Goal: Information Seeking & Learning: Learn about a topic

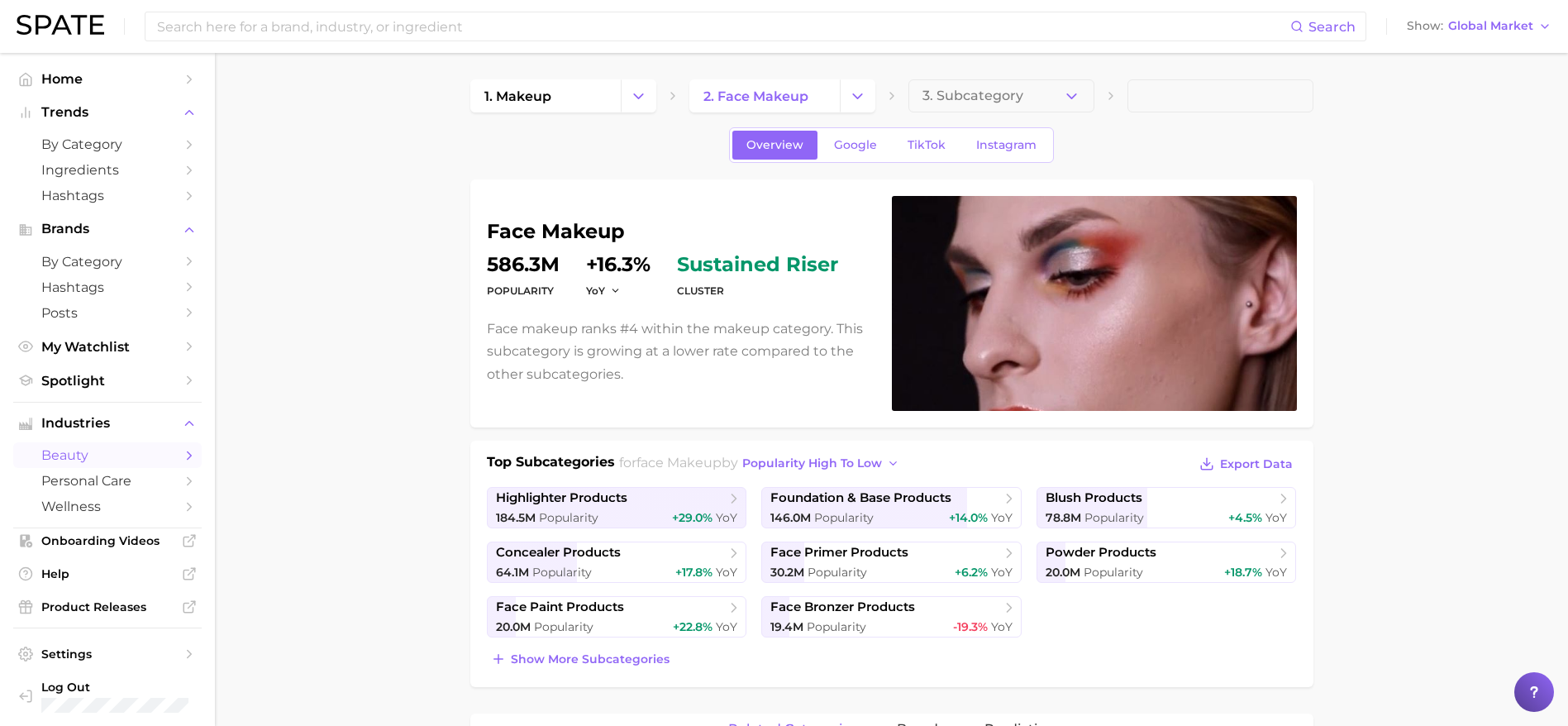
scroll to position [5, 0]
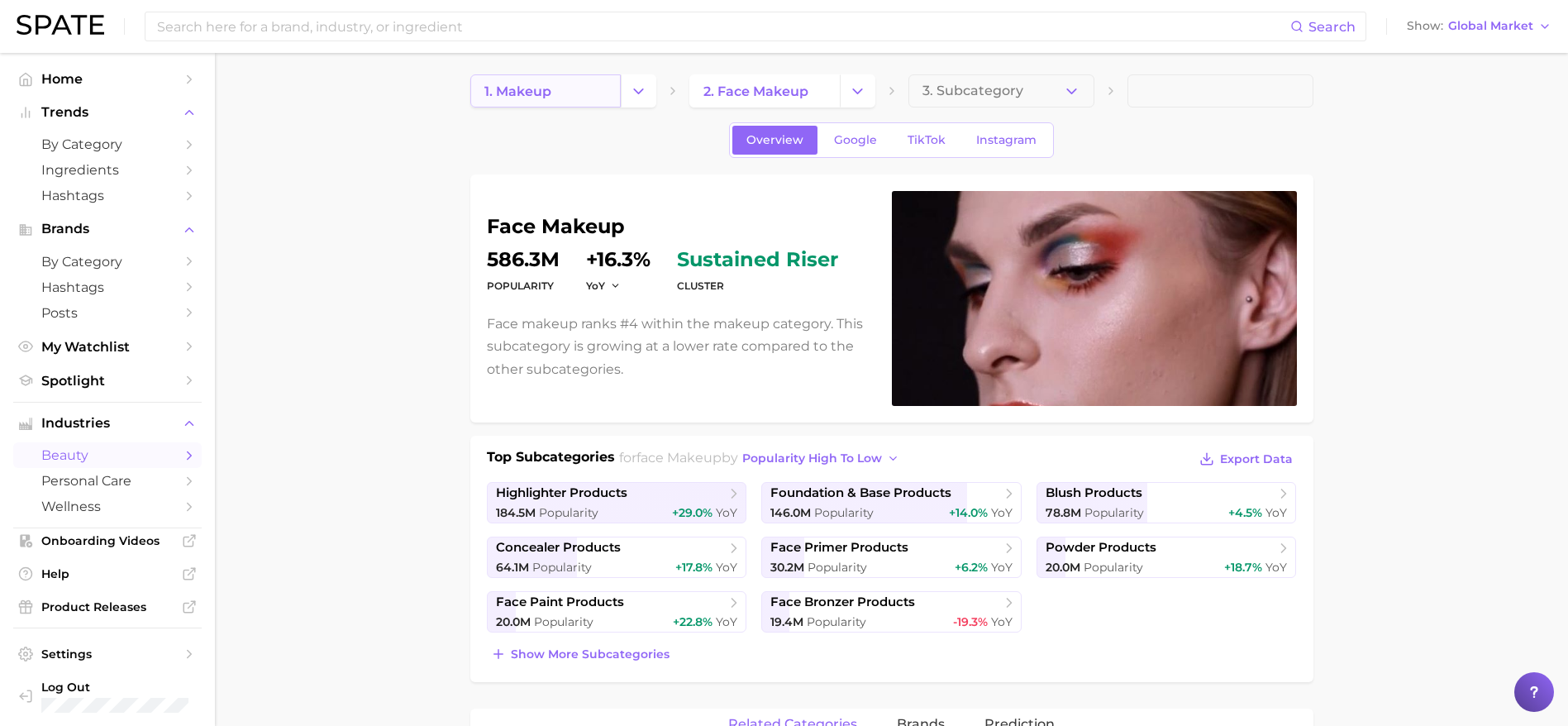
click at [554, 79] on link "1. makeup" at bounding box center [545, 91] width 151 height 34
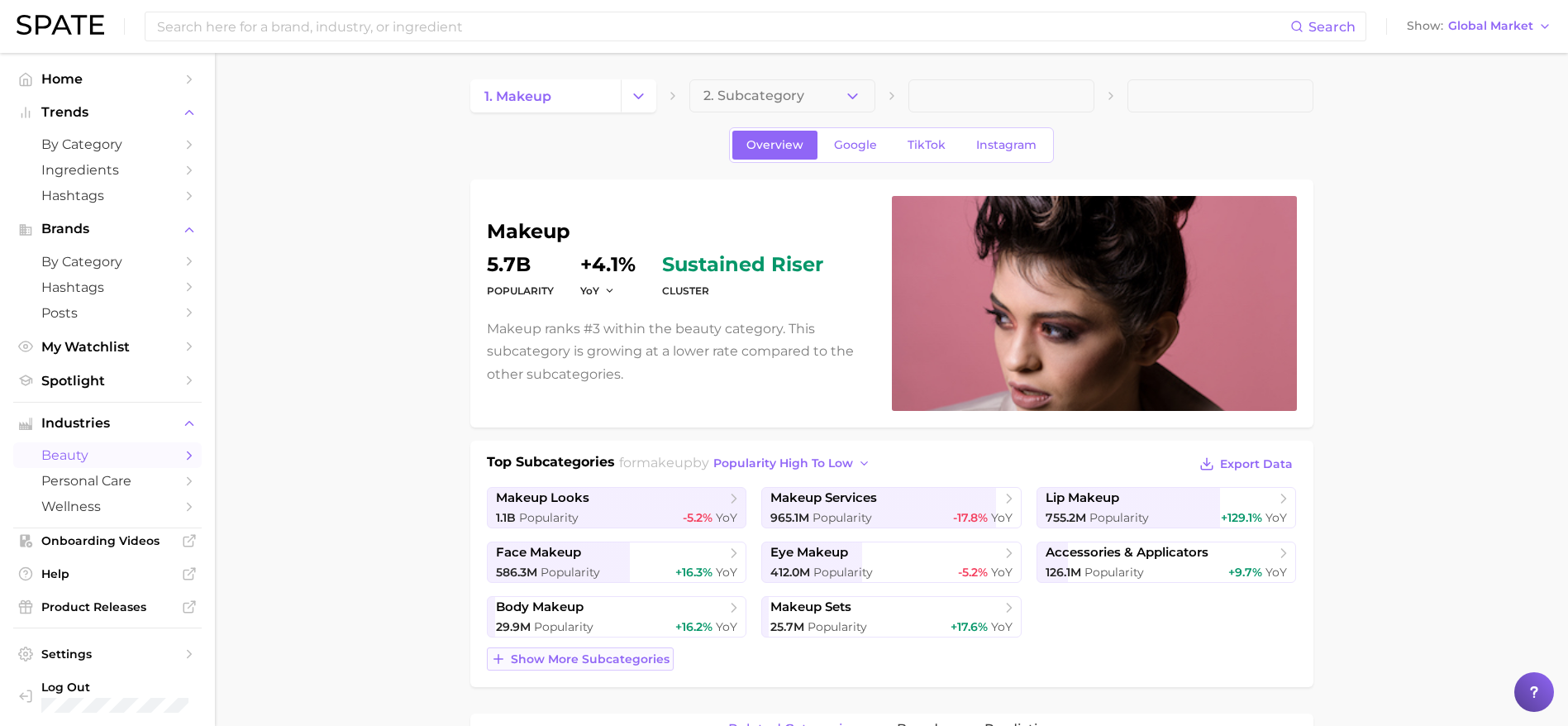
click at [577, 654] on span "Show more subcategories" at bounding box center [590, 659] width 159 height 14
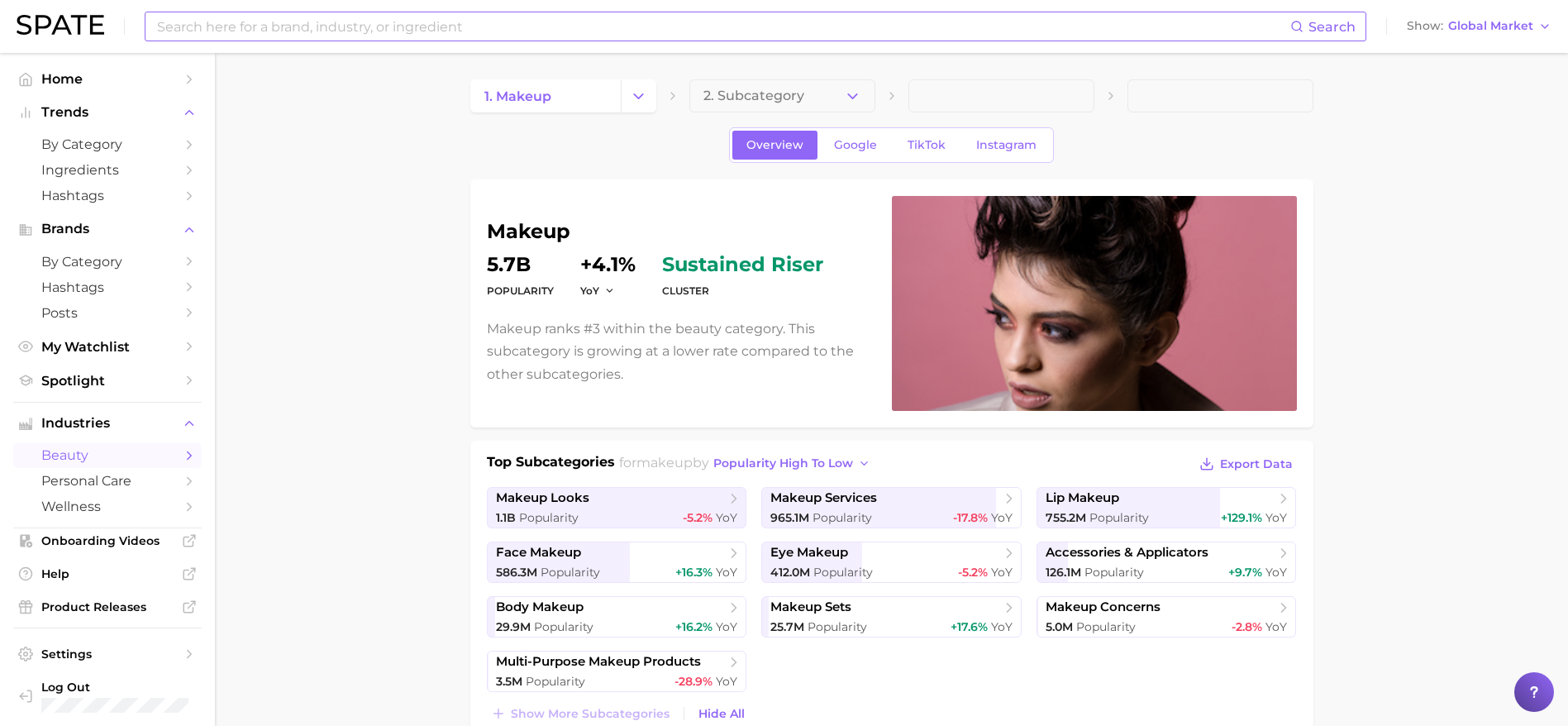
click at [455, 25] on input at bounding box center [723, 26] width 1135 height 28
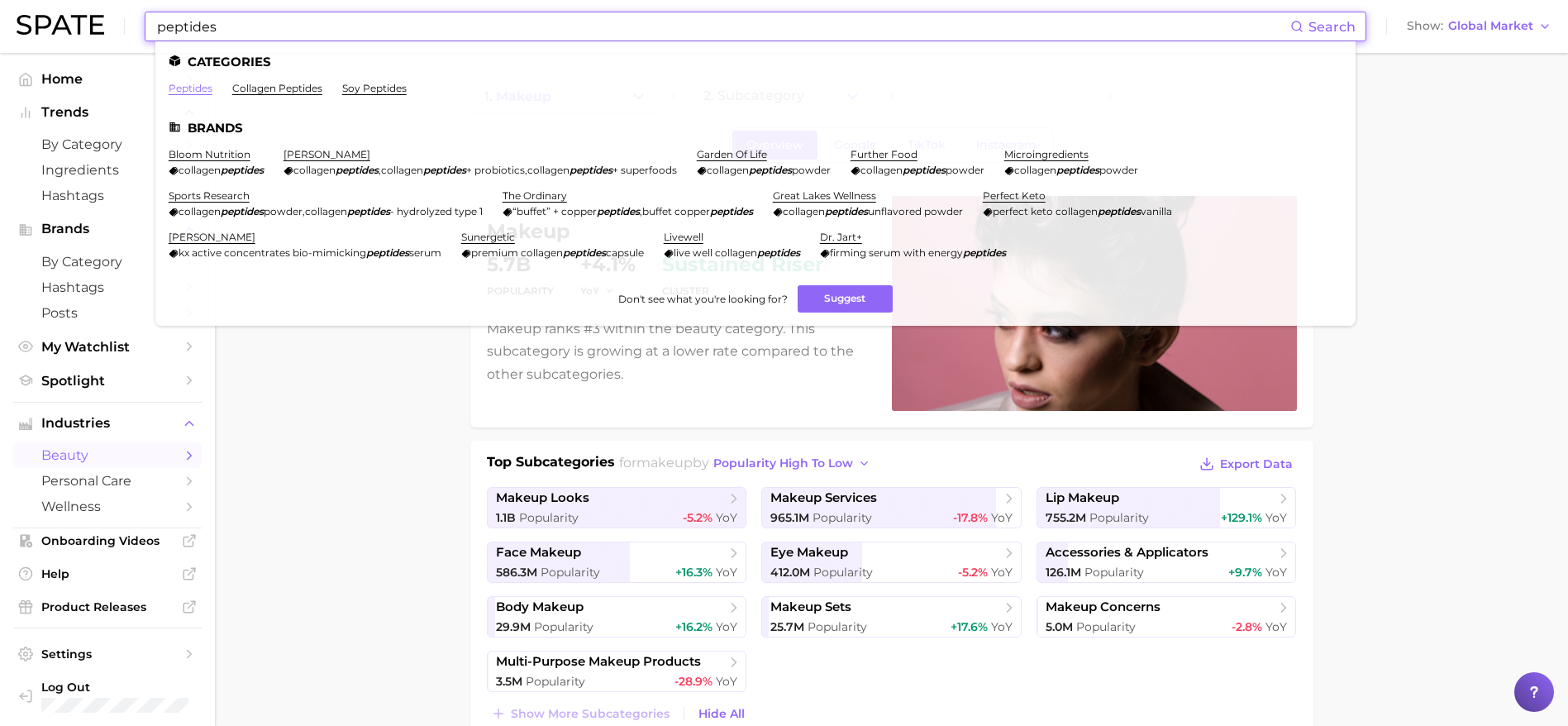
type input "peptides"
click at [189, 86] on link "peptides" at bounding box center [190, 87] width 44 height 12
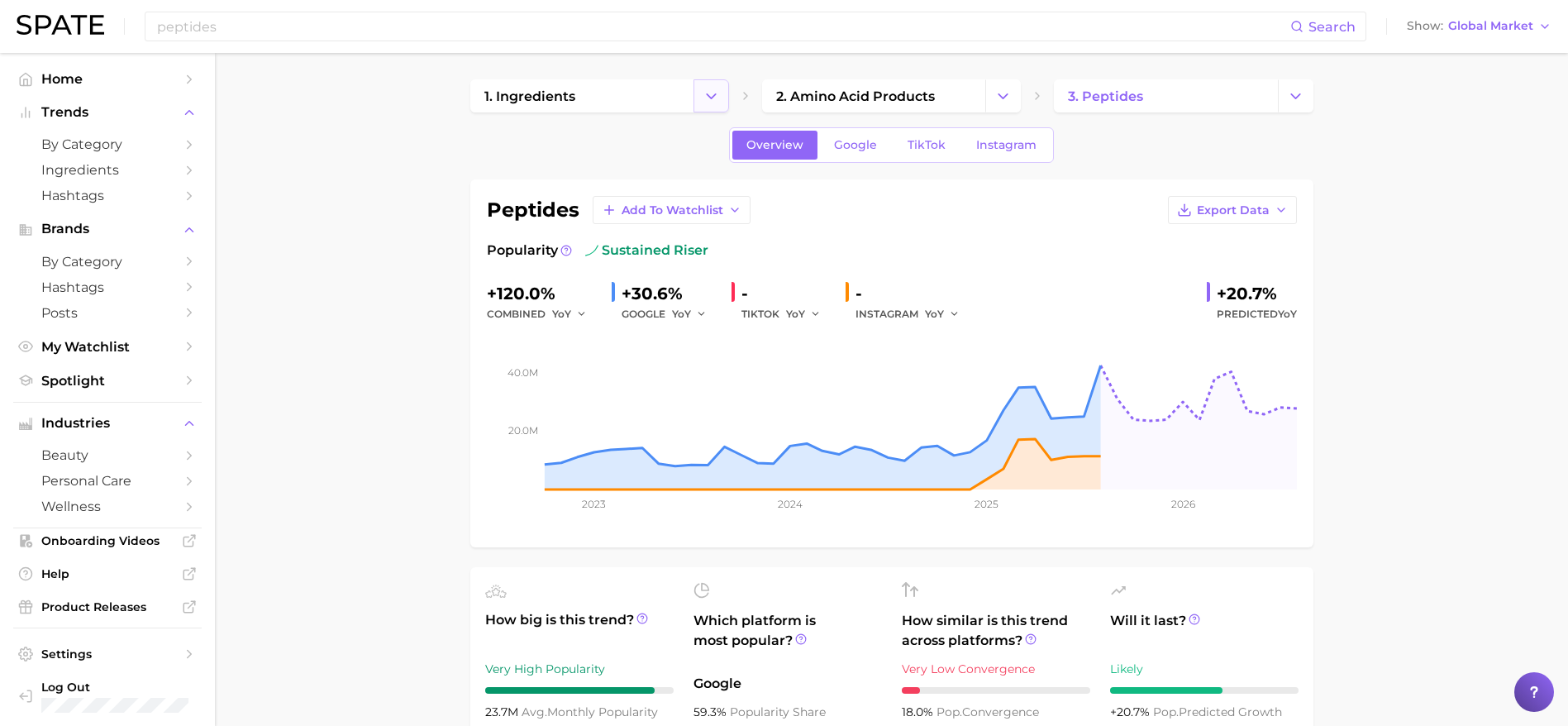
click at [721, 95] on button "Change Category" at bounding box center [711, 96] width 35 height 34
click at [155, 453] on link "beauty" at bounding box center [107, 455] width 189 height 26
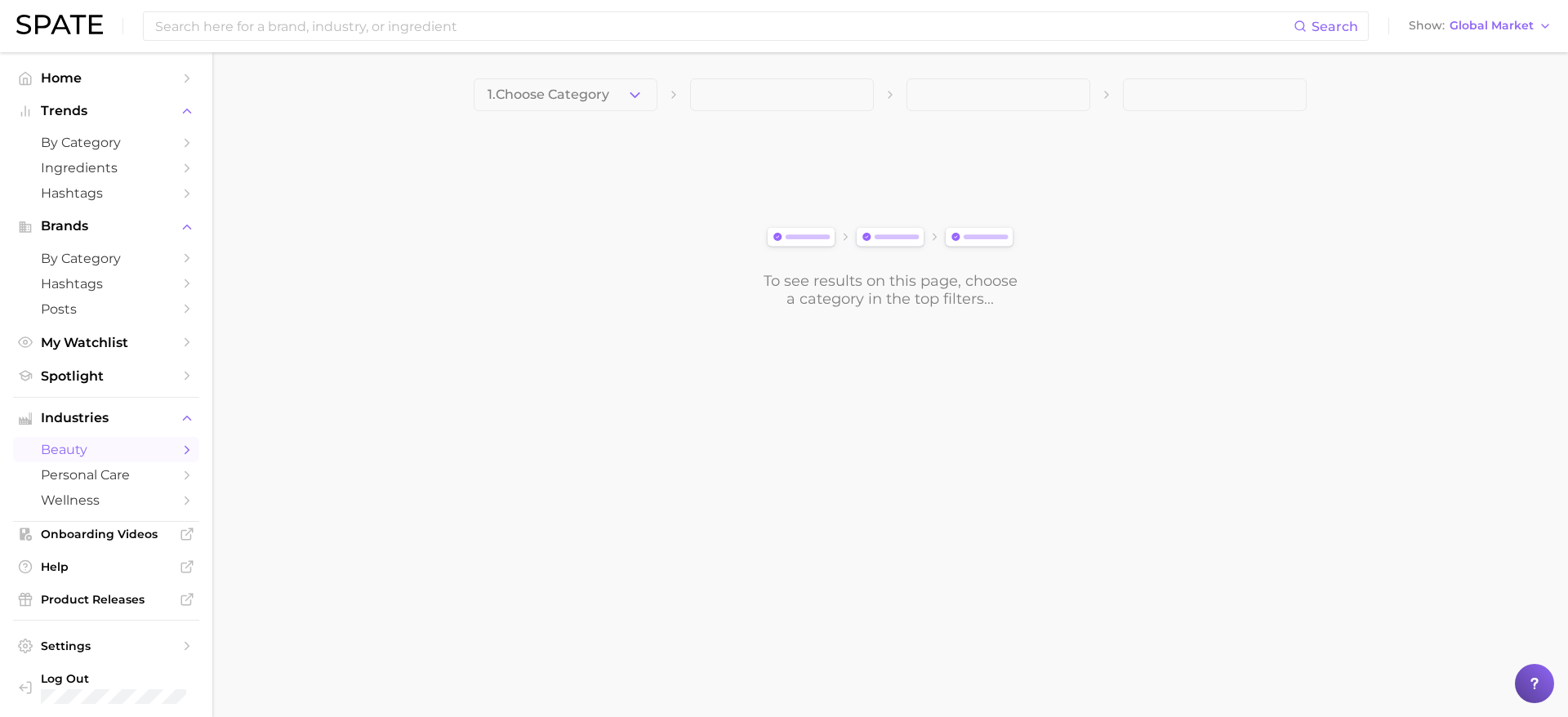
click at [179, 452] on icon "Sidebar" at bounding box center [187, 450] width 15 height 15
click at [563, 99] on span "1. Choose Category" at bounding box center [548, 95] width 121 height 15
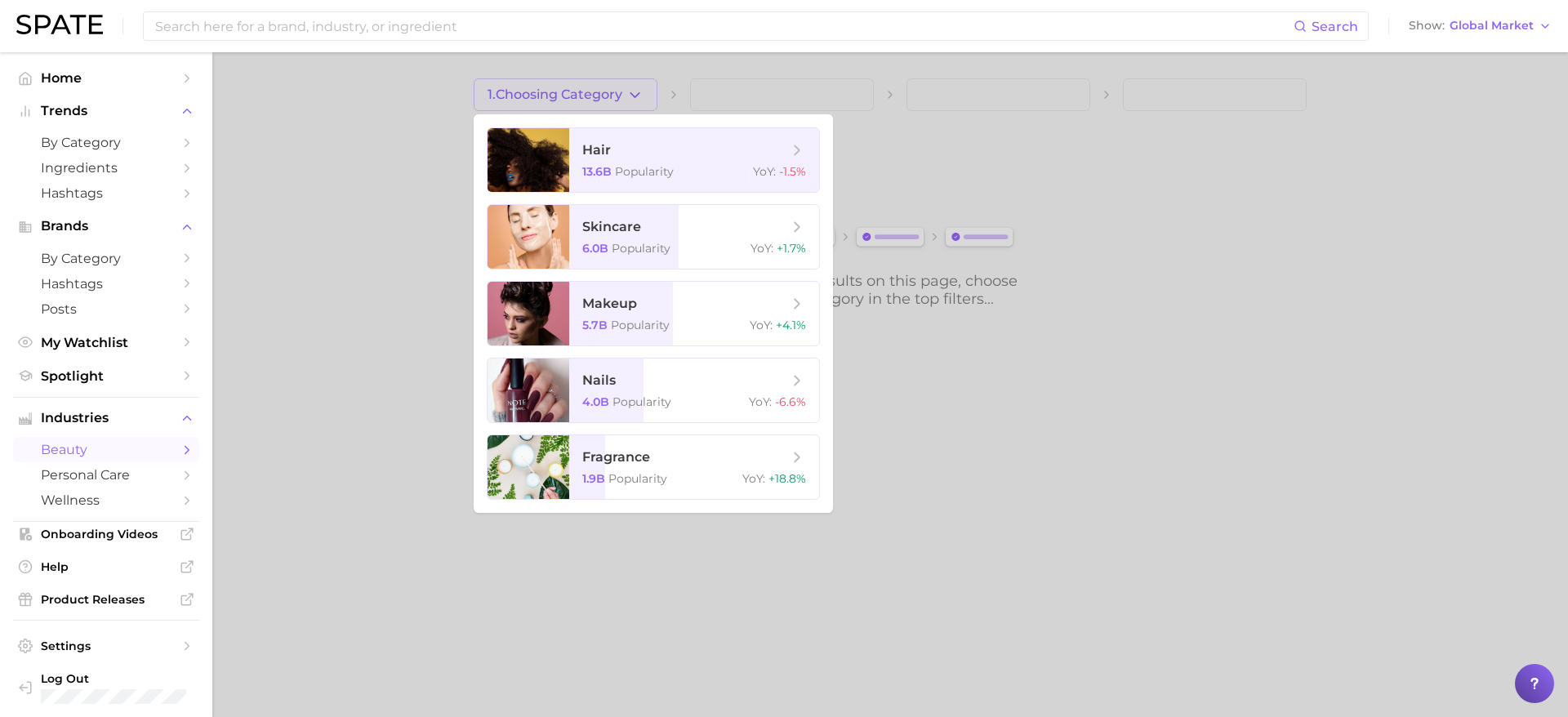
click at [156, 447] on link "beauty" at bounding box center [106, 450] width 187 height 26
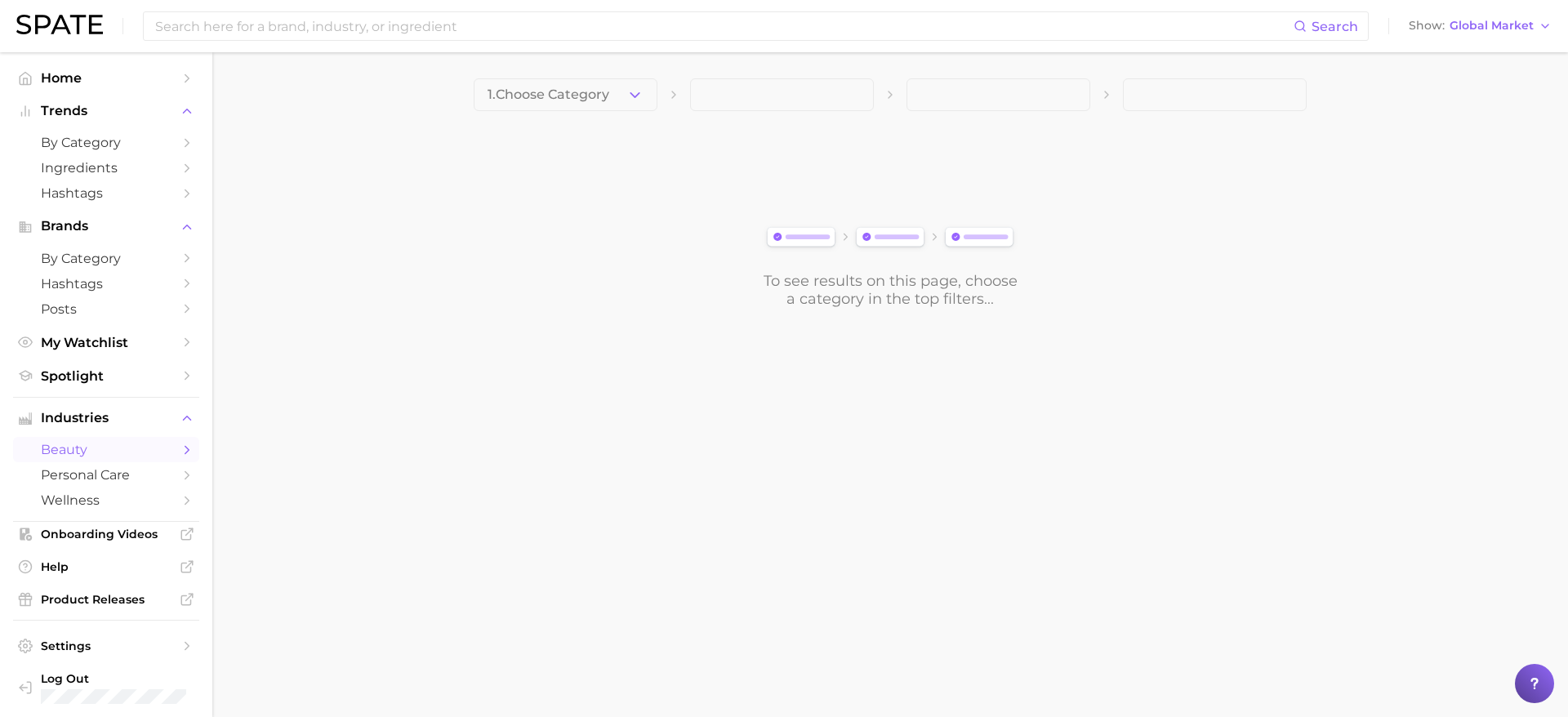
click at [179, 448] on icon "Sidebar" at bounding box center [187, 450] width 15 height 15
click at [614, 85] on button "1. Choose Category" at bounding box center [565, 95] width 184 height 33
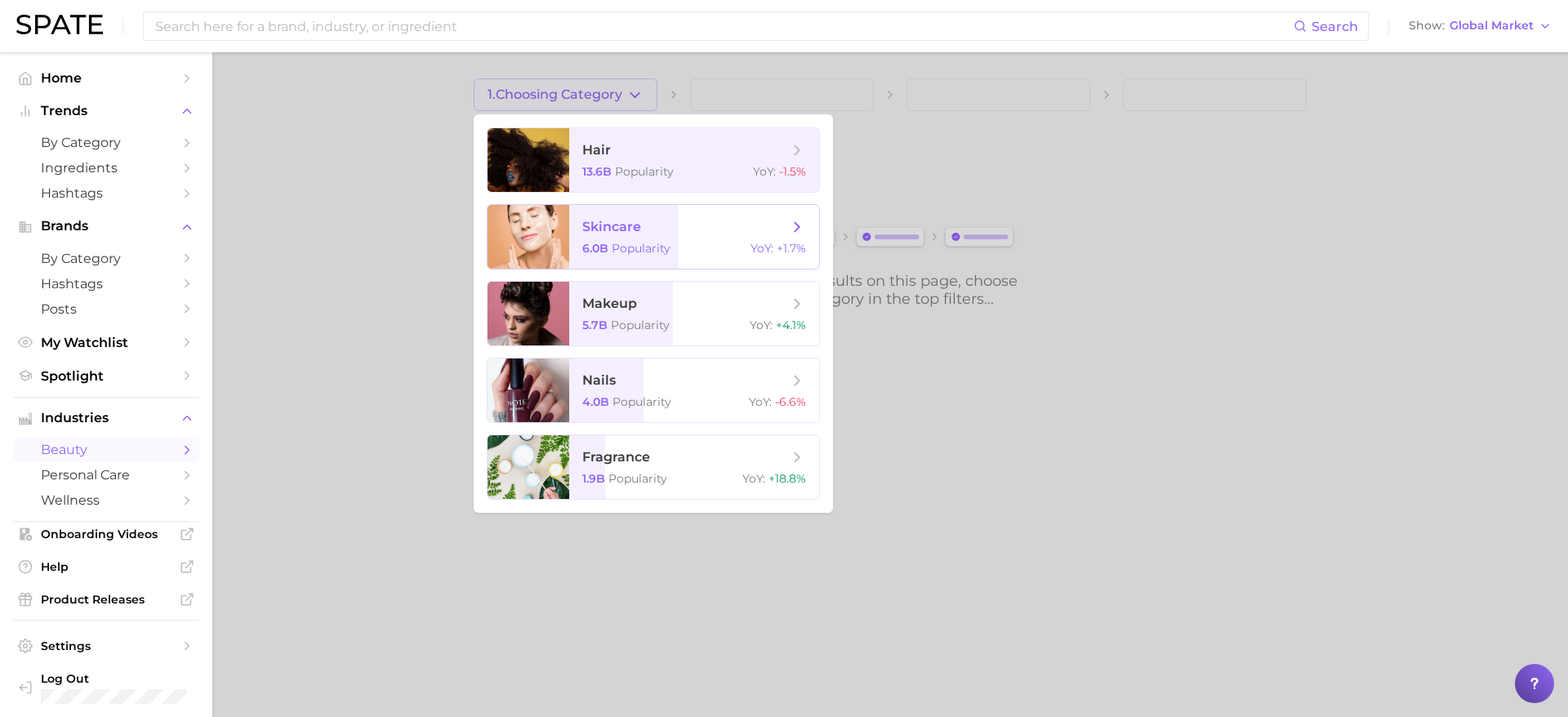
click at [722, 229] on span "skincare" at bounding box center [685, 227] width 206 height 18
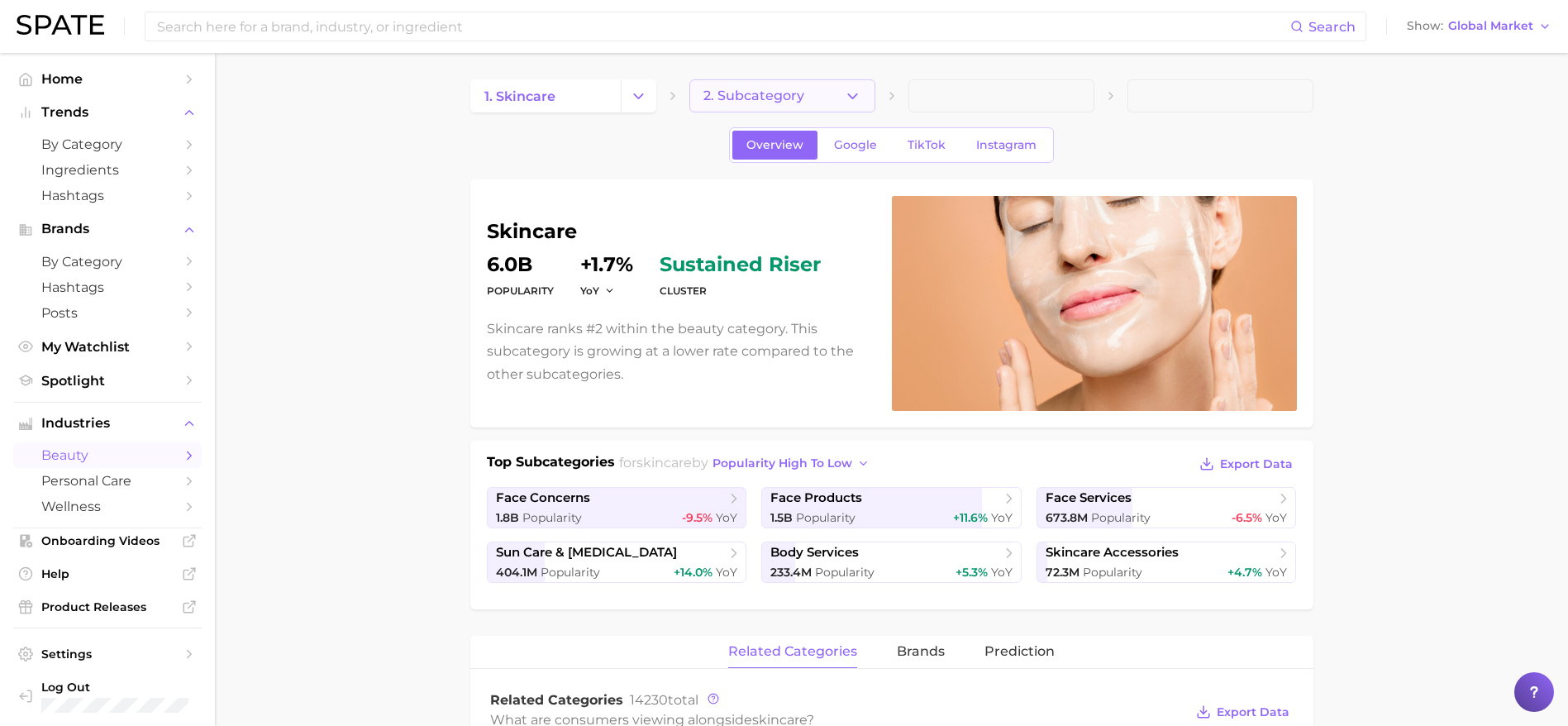
click at [819, 98] on button "2. Subcategory" at bounding box center [783, 96] width 186 height 34
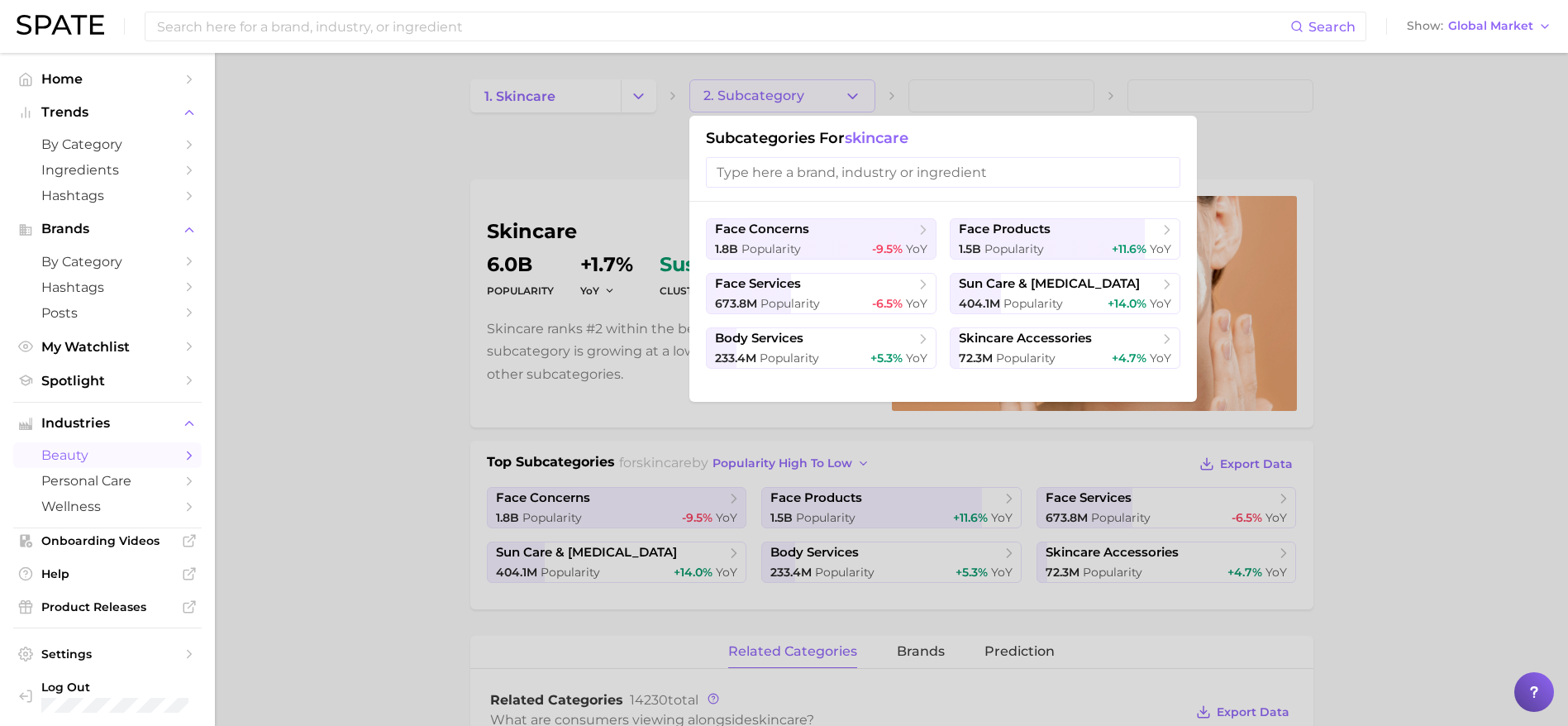
click at [394, 486] on div at bounding box center [784, 363] width 1568 height 726
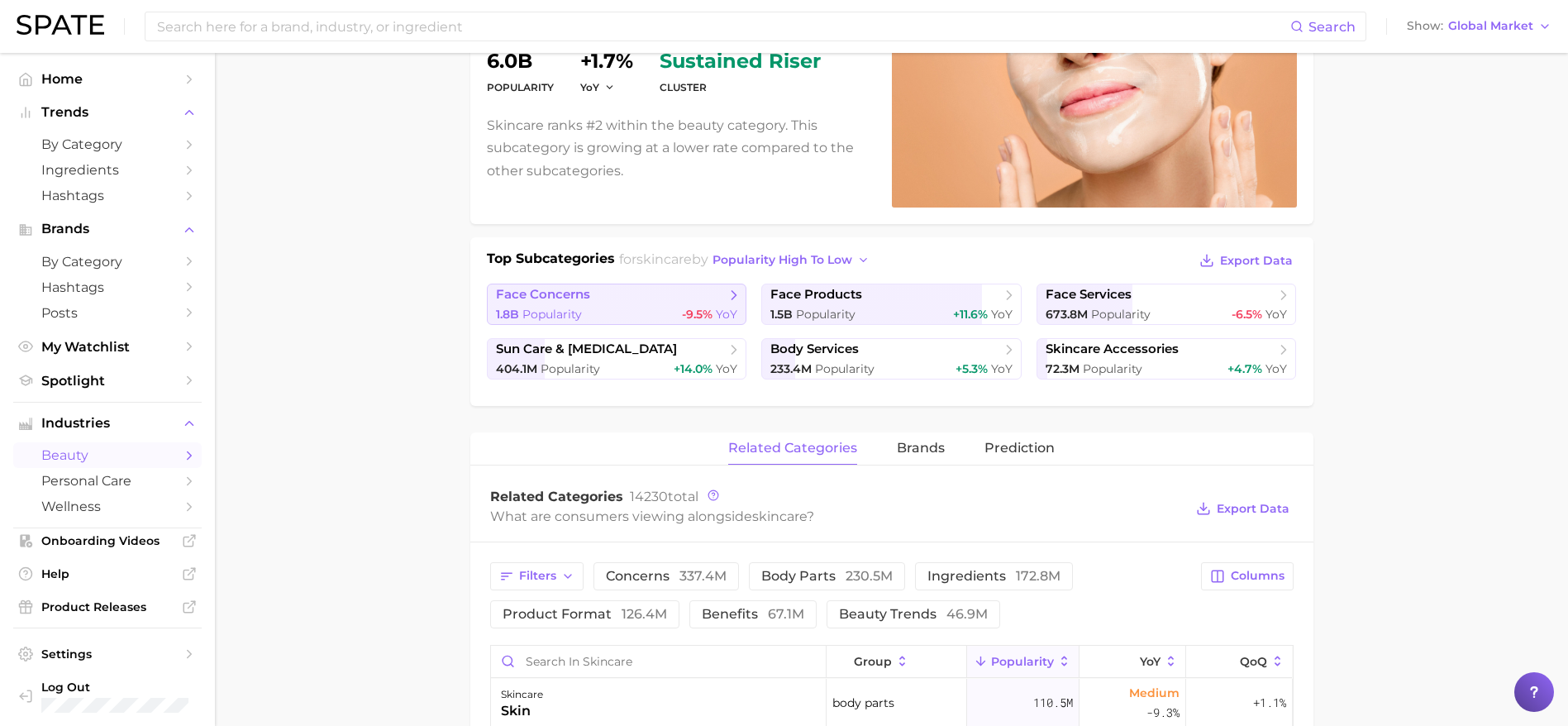
scroll to position [208, 0]
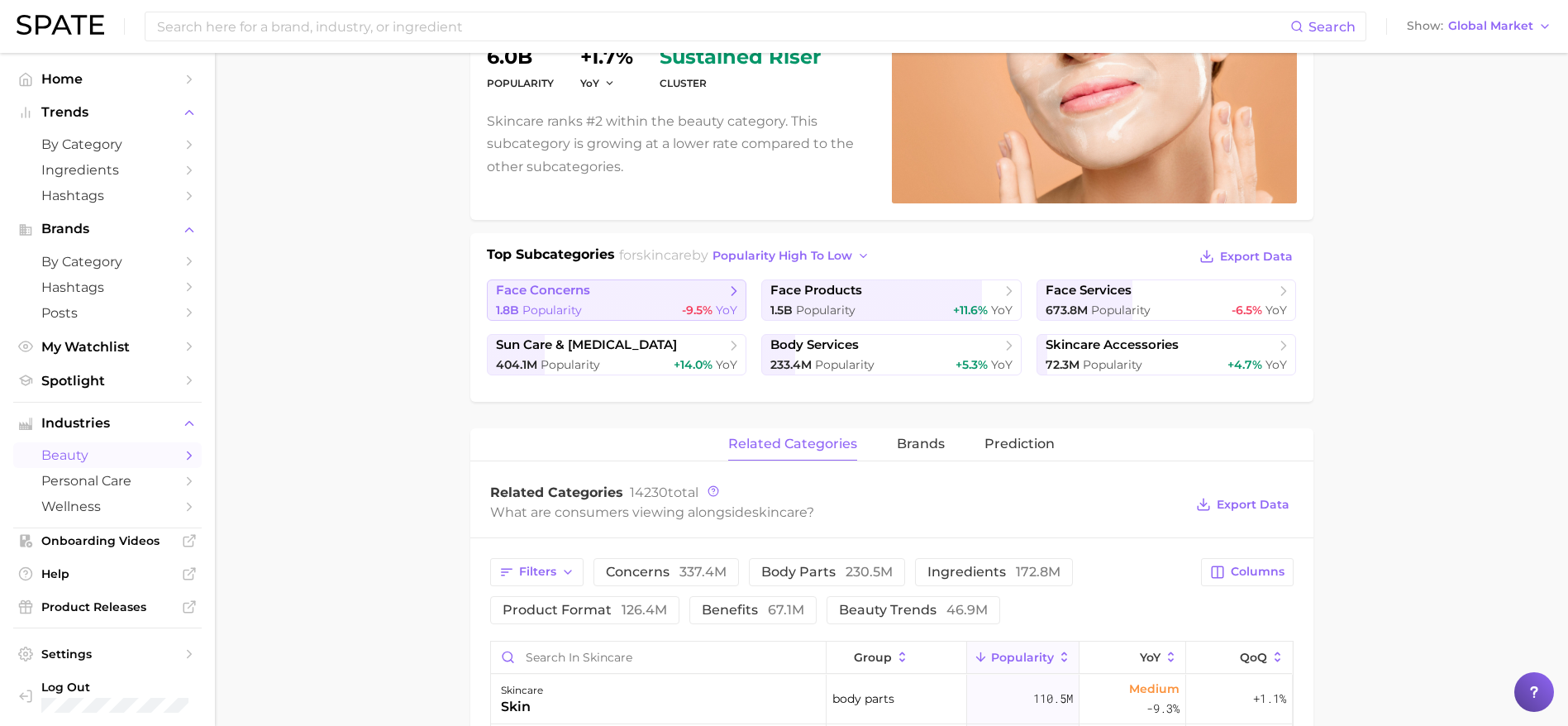
click at [659, 295] on span "face concerns" at bounding box center [610, 291] width 230 height 17
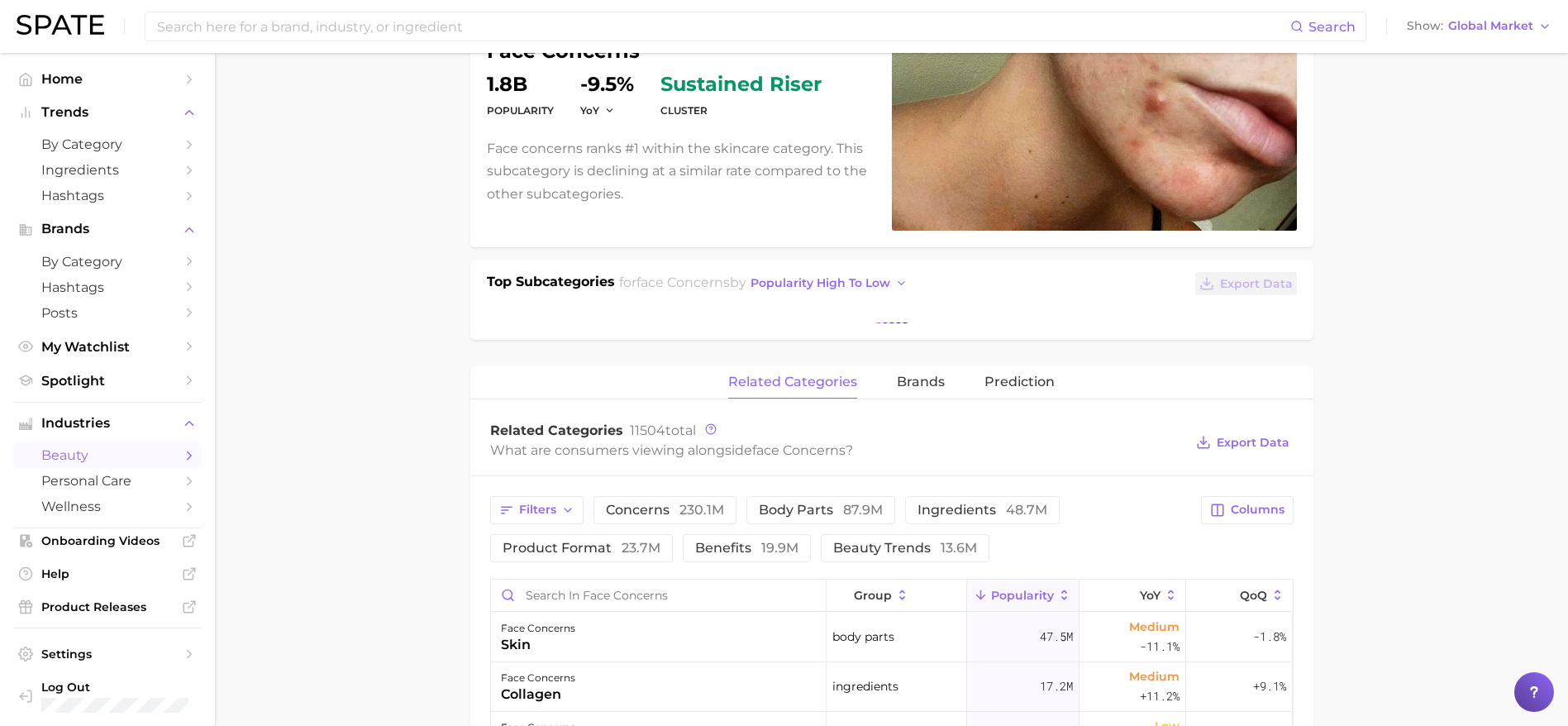
scroll to position [179, 0]
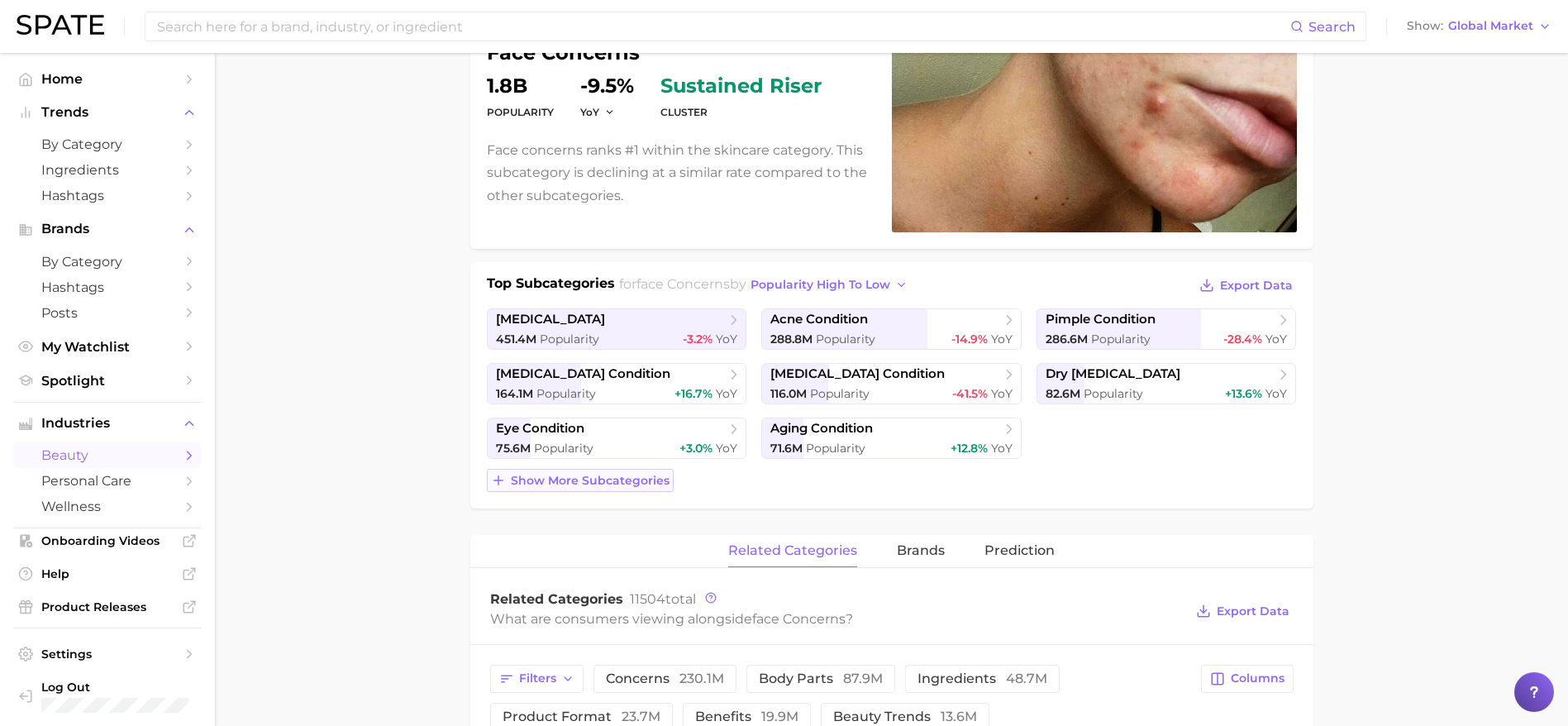
click at [603, 483] on span "Show more subcategories" at bounding box center [590, 480] width 159 height 14
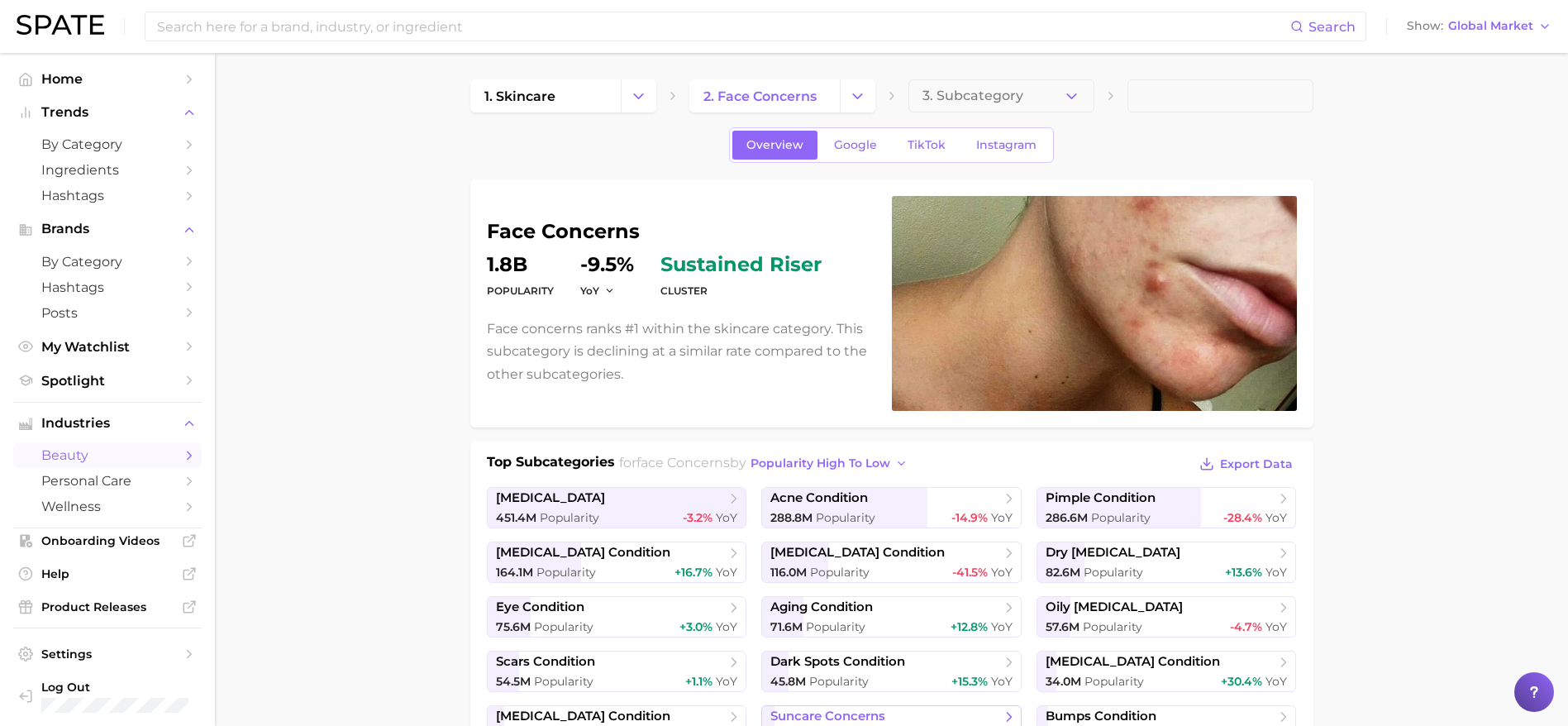
scroll to position [5, 0]
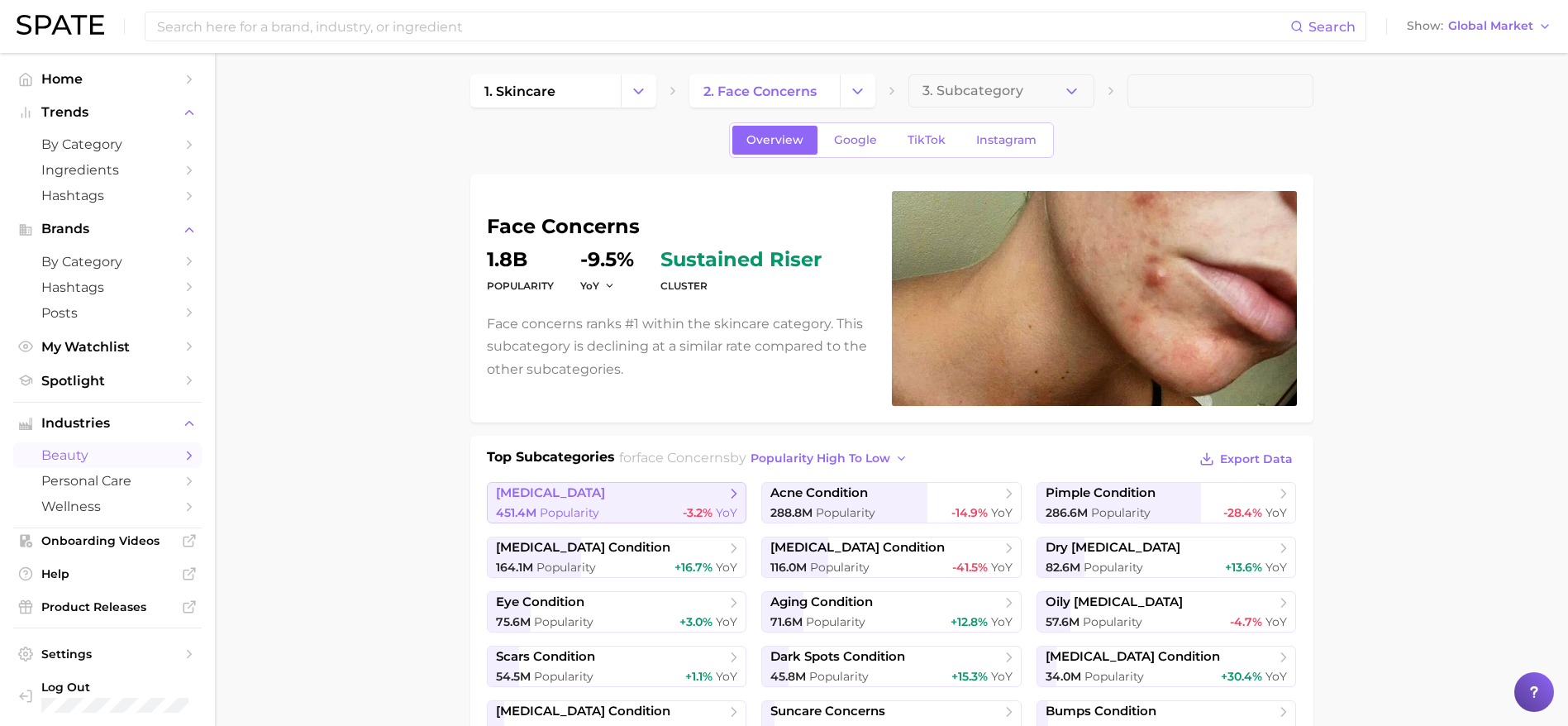
click at [652, 520] on div "451.4m Popularity -3.2% YoY" at bounding box center [617, 513] width 242 height 16
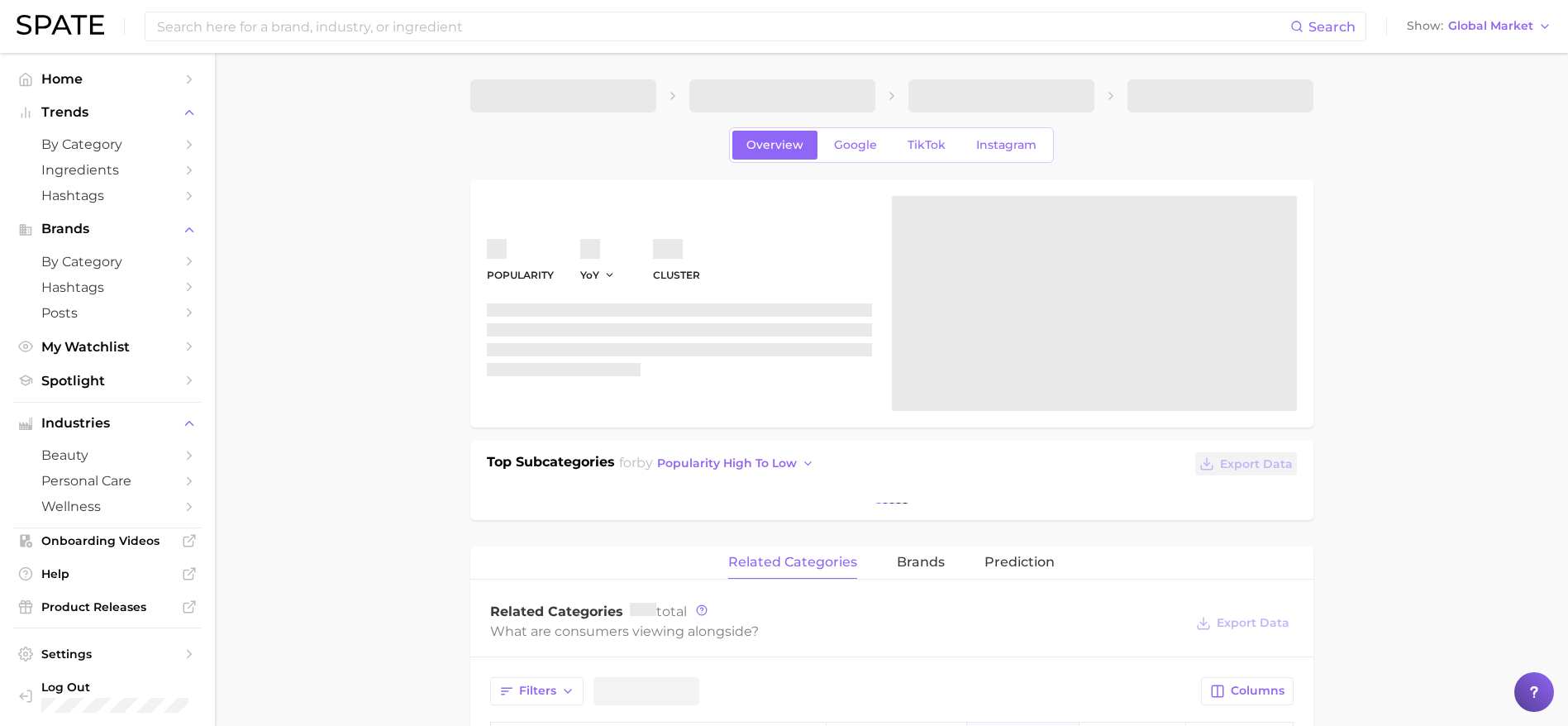
click at [652, 520] on div "Popularity YoY cluster Top Subcategories for by popularity high to low Export D…" at bounding box center [891, 673] width 843 height 988
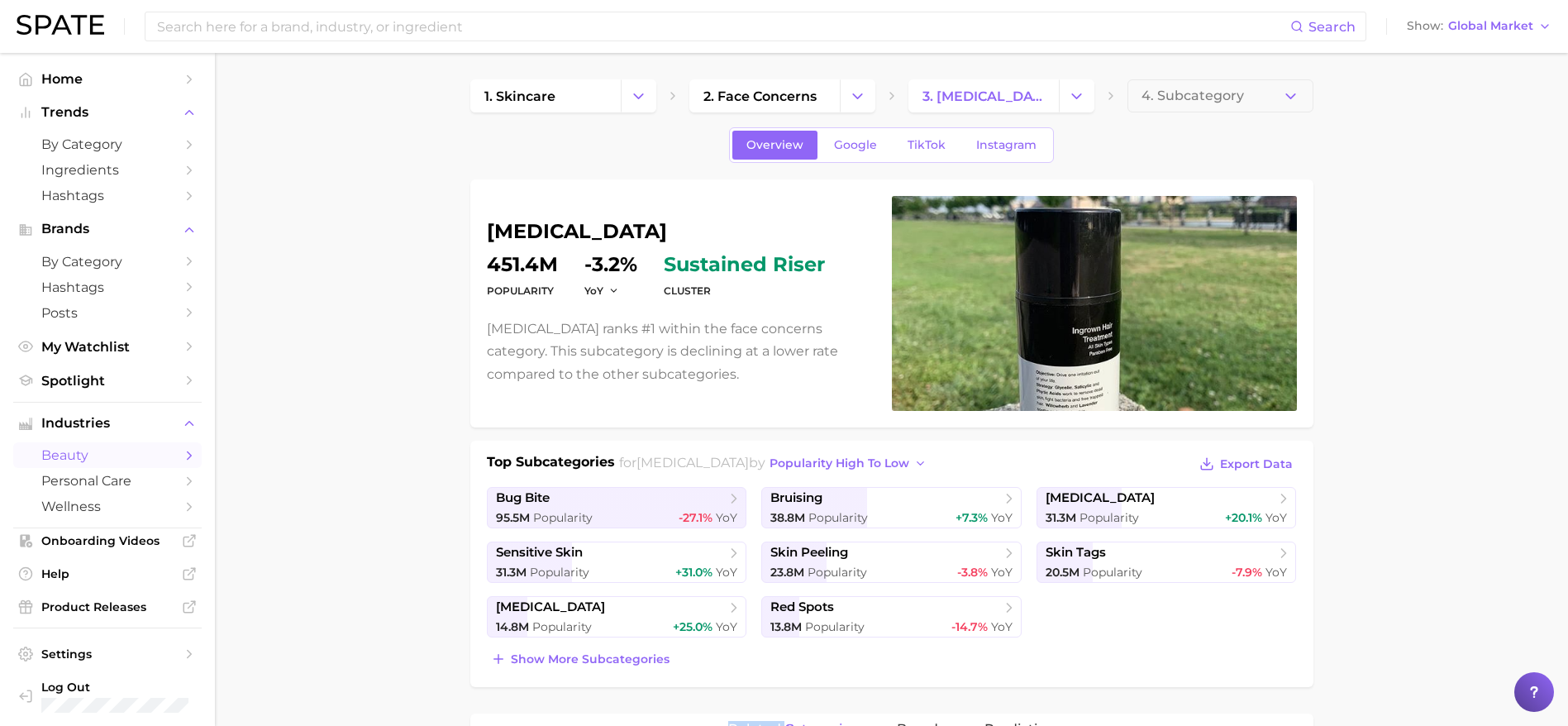
scroll to position [15, 0]
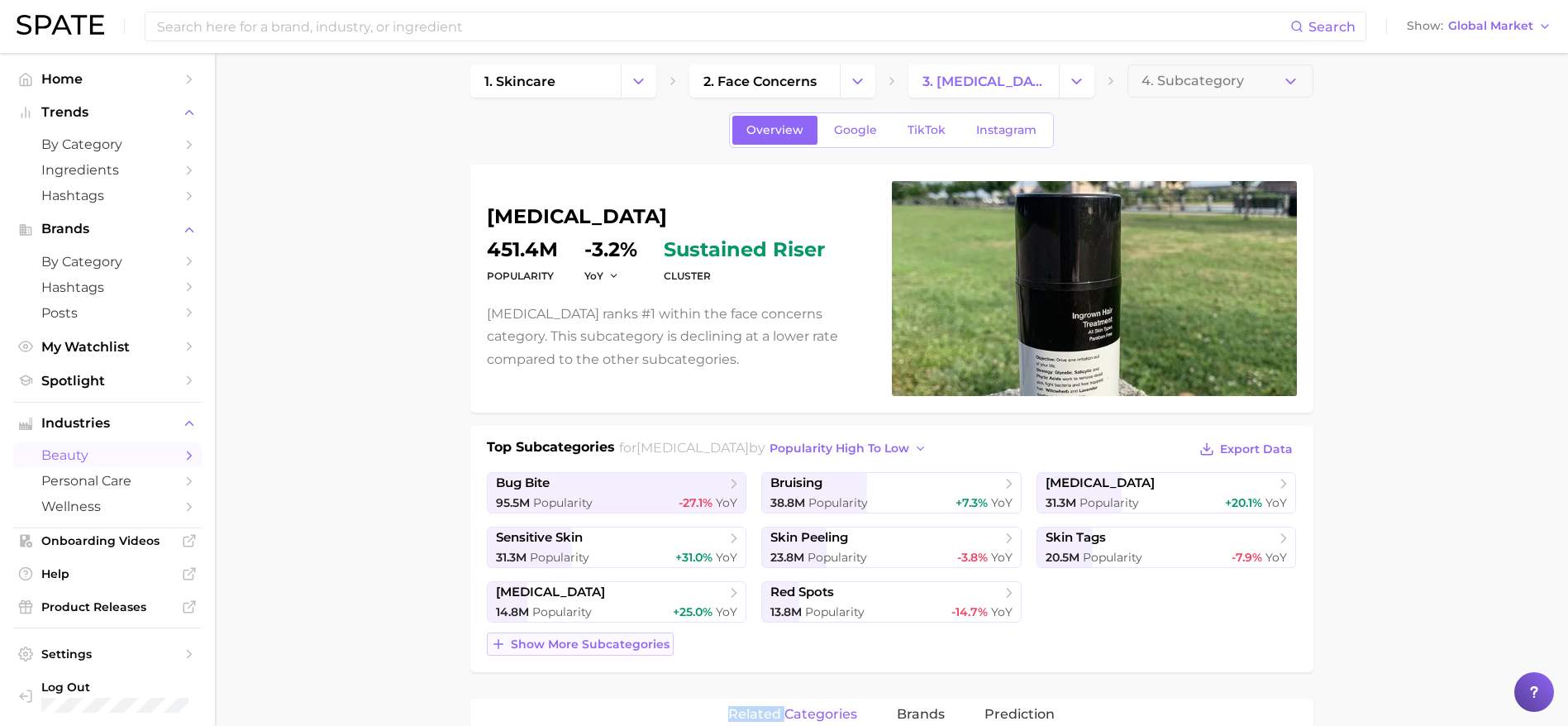
click at [604, 645] on span "Show more subcategories" at bounding box center [590, 644] width 159 height 14
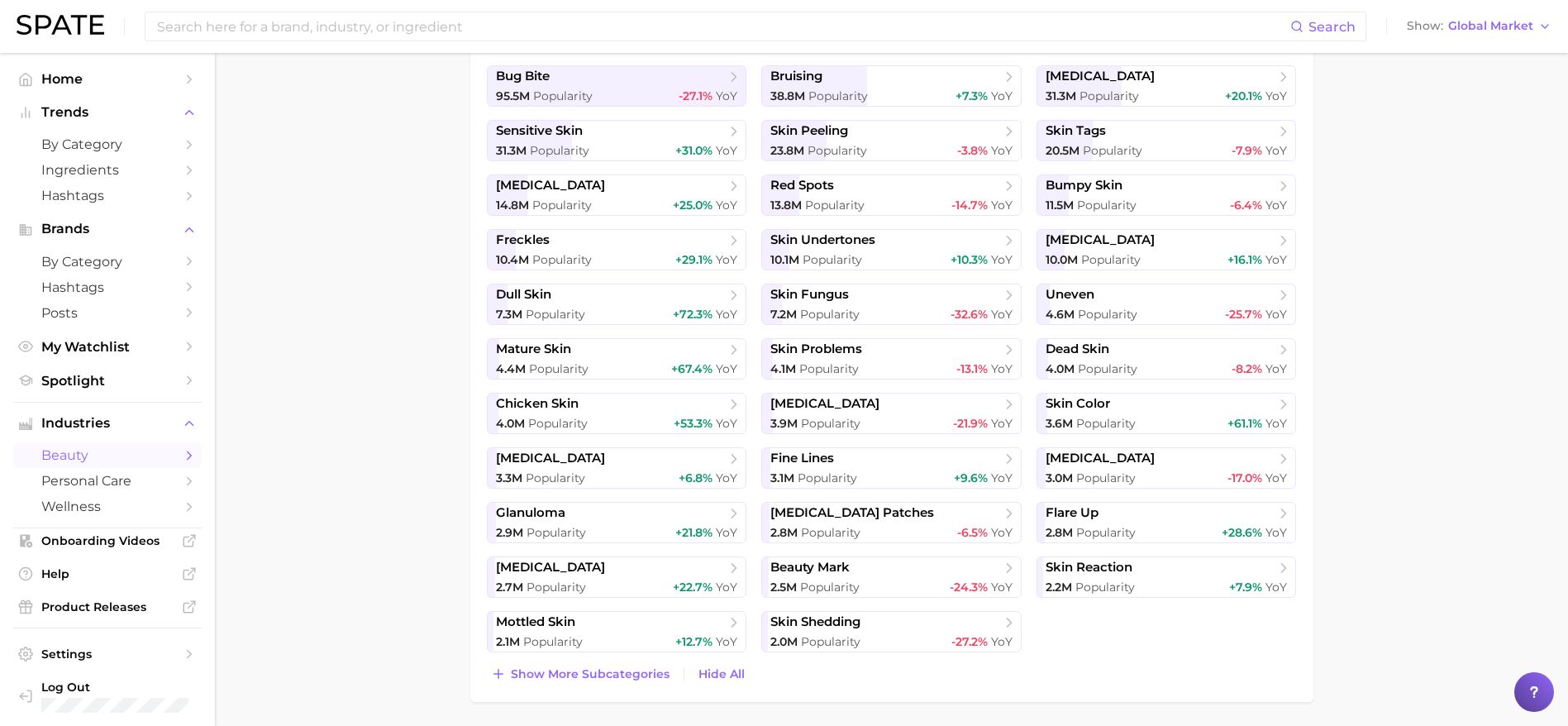
scroll to position [0, 0]
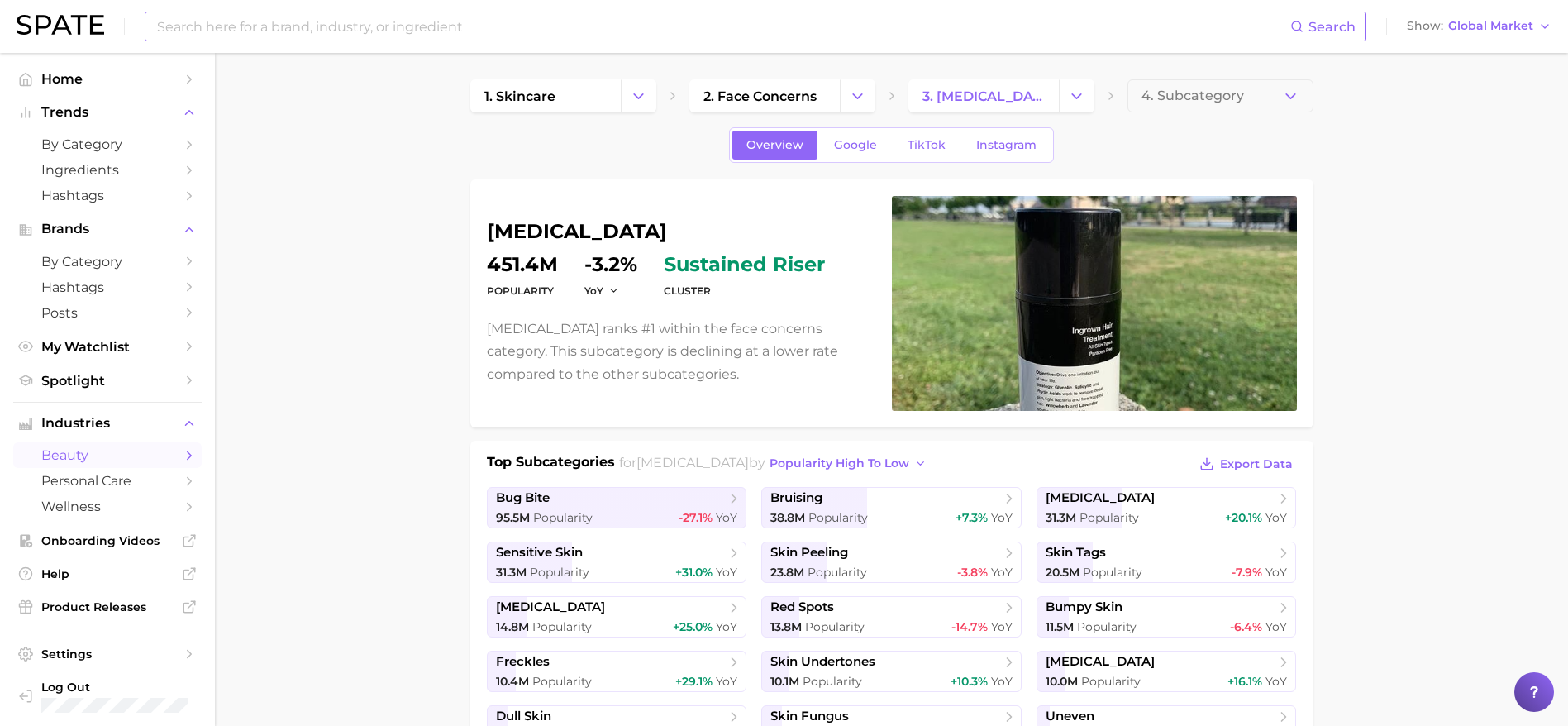
click at [648, 21] on input at bounding box center [723, 26] width 1135 height 28
type input "a"
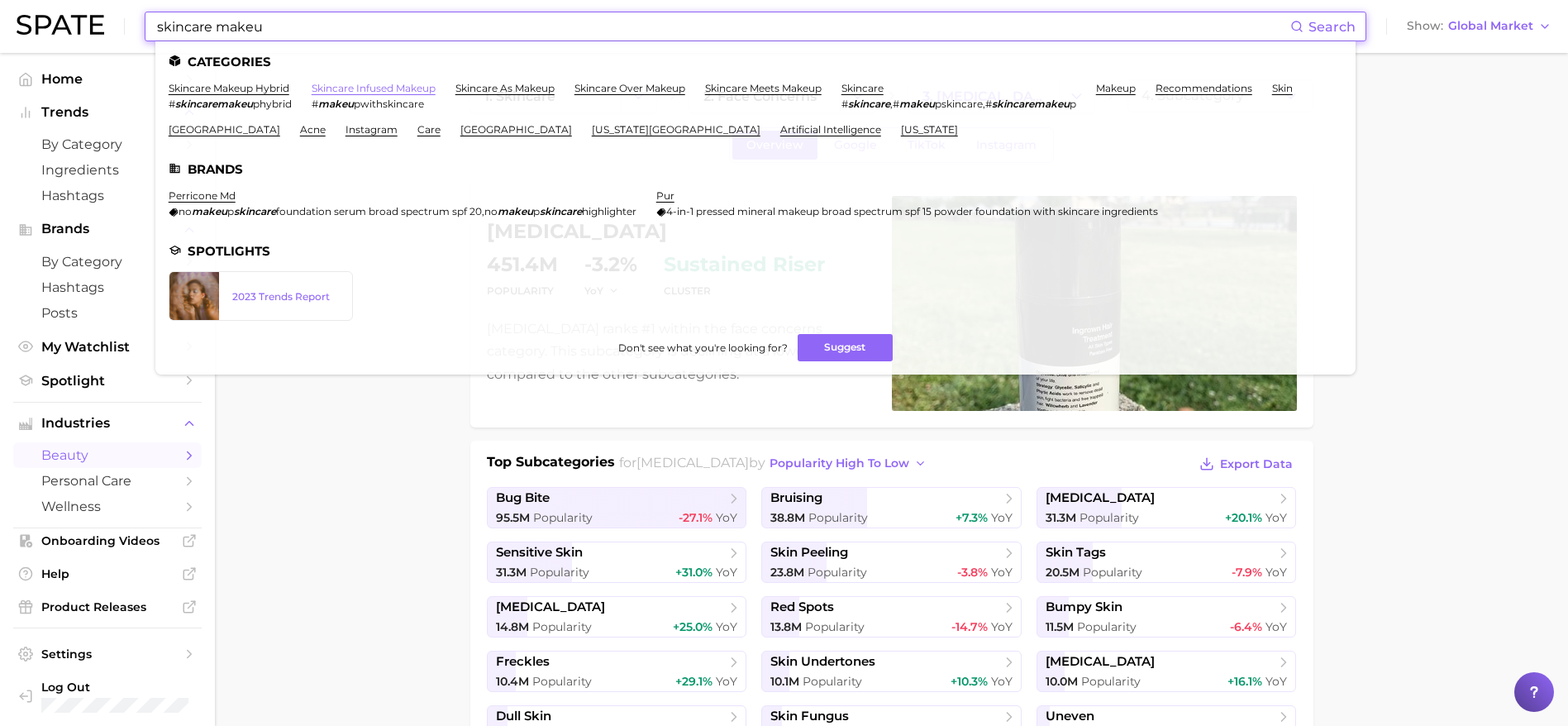
type input "skincare makeu"
click at [354, 85] on link "skincare infused makeup" at bounding box center [373, 87] width 124 height 12
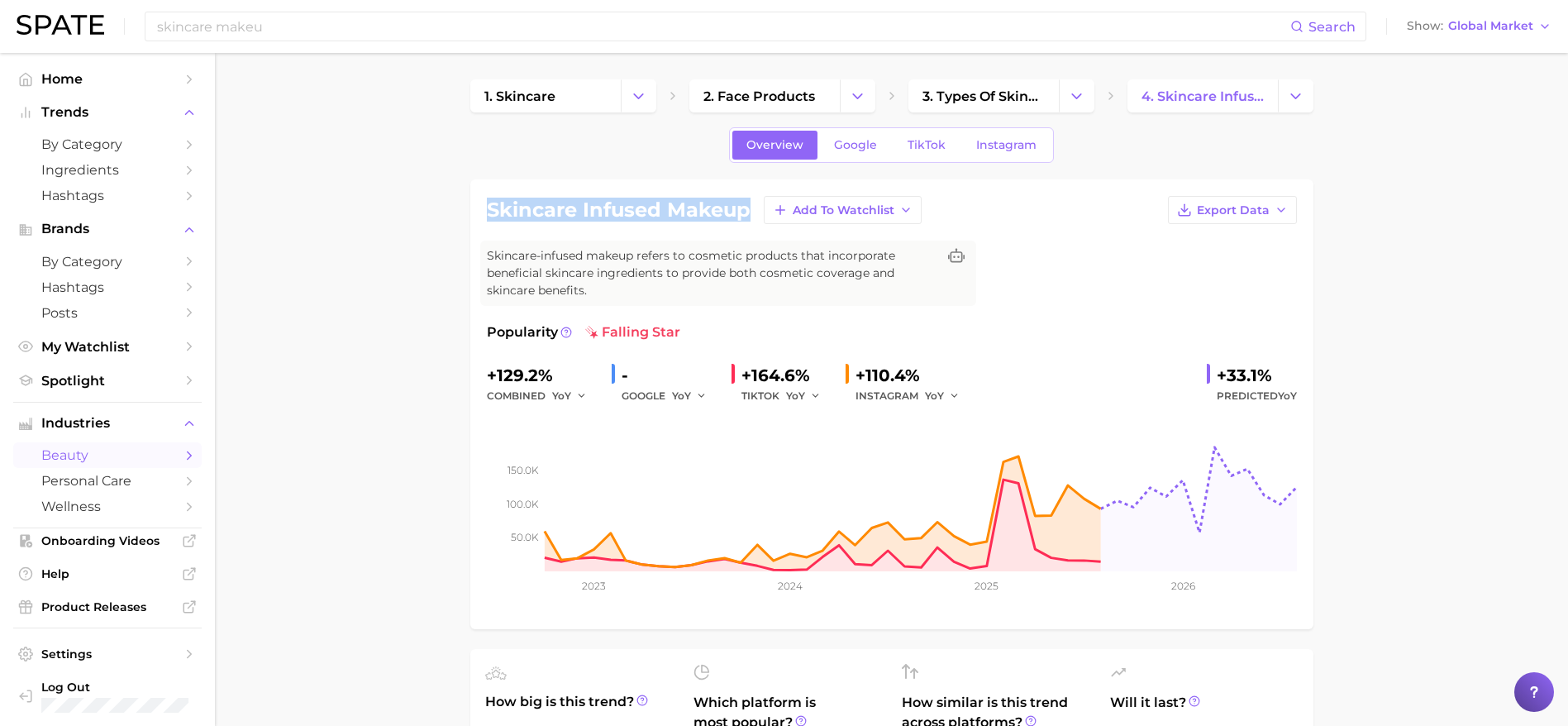
drag, startPoint x: 486, startPoint y: 210, endPoint x: 752, endPoint y: 214, distance: 266.0
click at [752, 214] on div "skincare infused makeup Add to Watchlist Export Data" at bounding box center [891, 210] width 811 height 28
copy h1 "skincare infused makeup"
click at [440, 20] on input "skincare makeu" at bounding box center [723, 26] width 1135 height 28
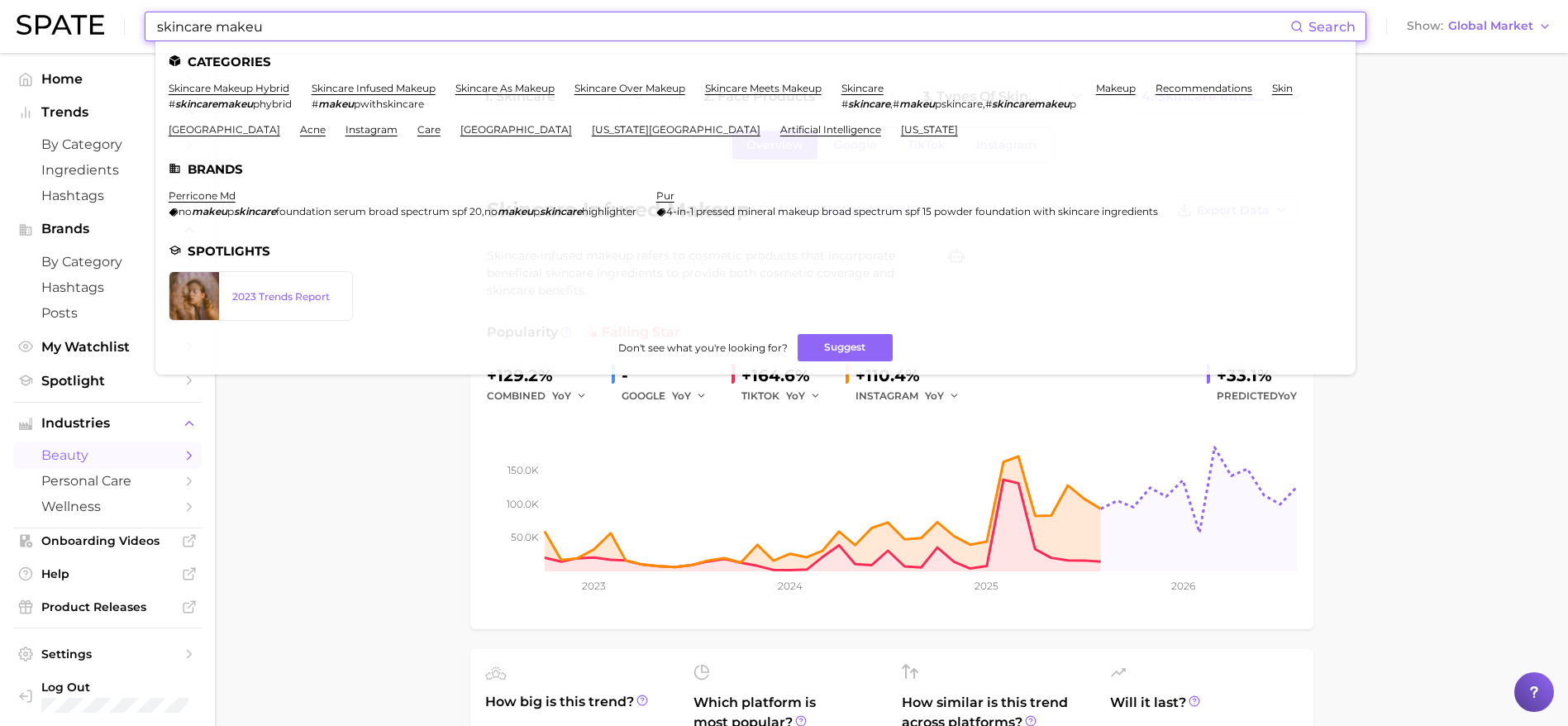
drag, startPoint x: 325, startPoint y: 27, endPoint x: 107, endPoint y: 19, distance: 218.1
click at [107, 19] on div "skincare makeu Search Categories skincare makeup hybrid # skincaremakeu phybrid…" at bounding box center [784, 26] width 1535 height 53
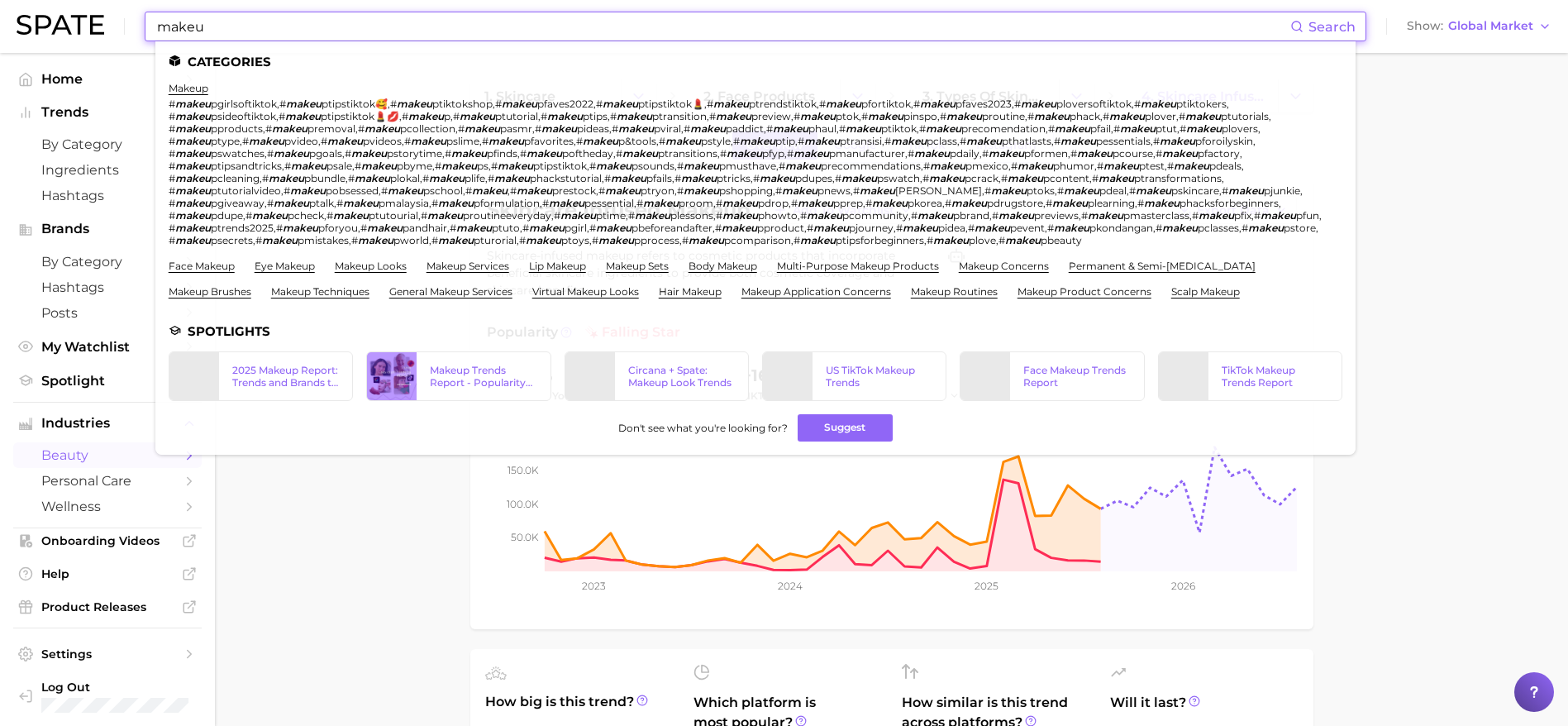
type input "makeu"
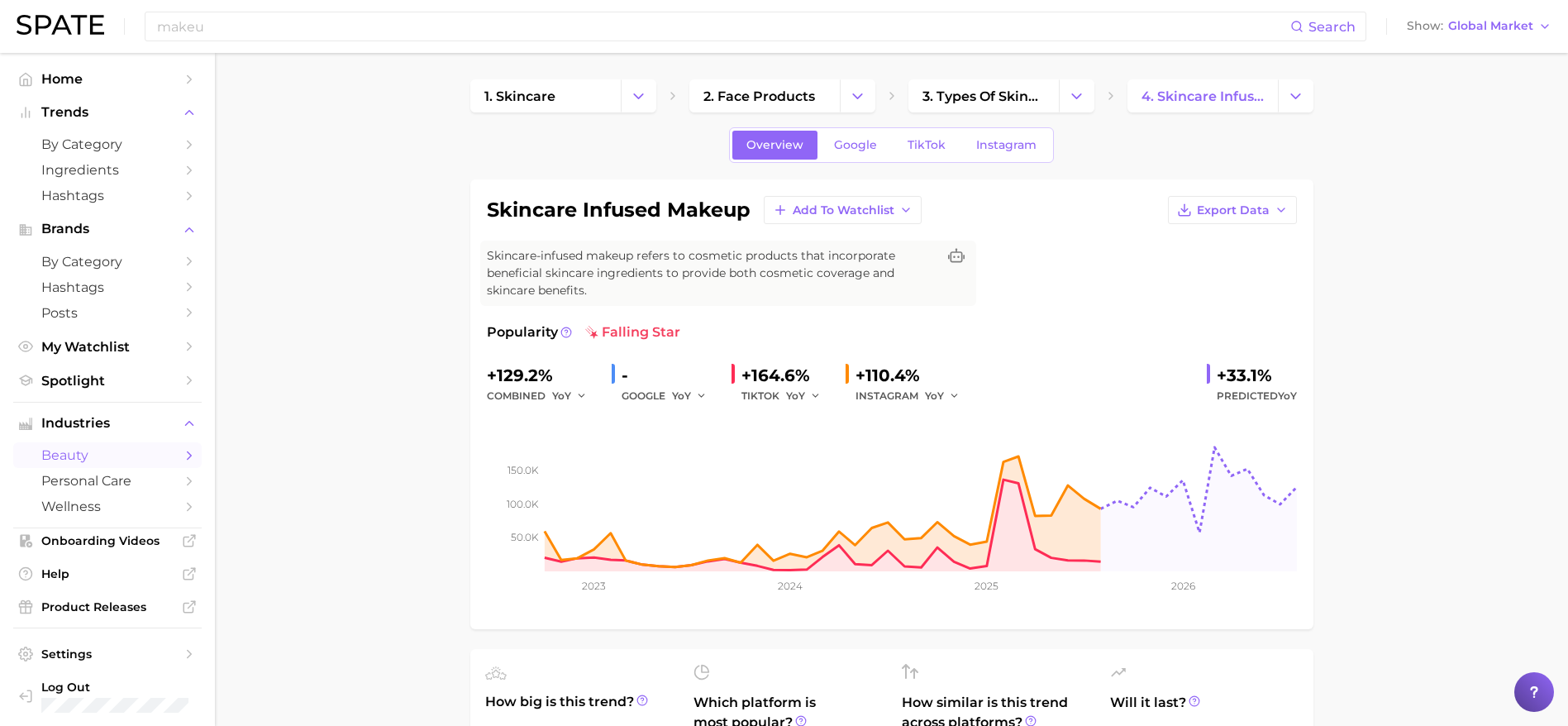
scroll to position [5, 0]
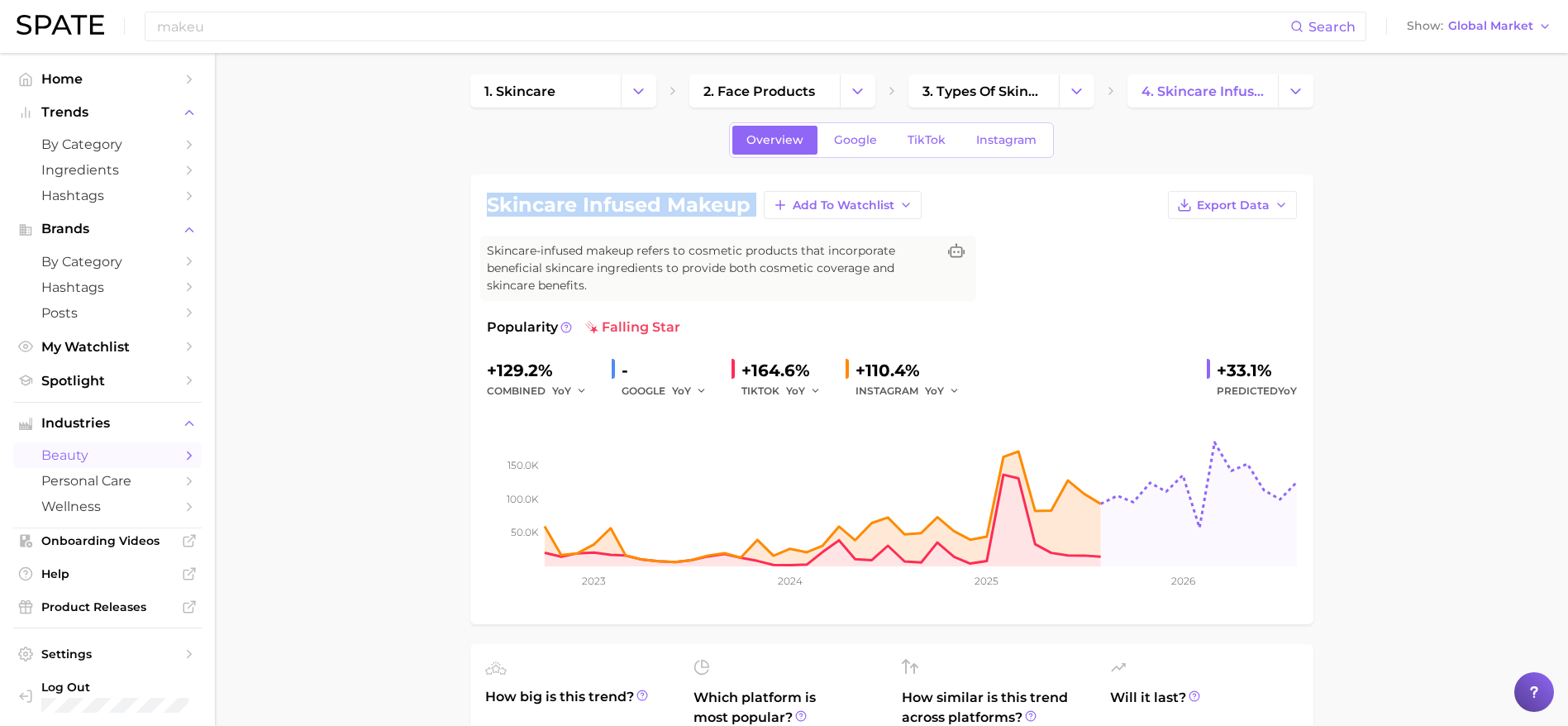
drag, startPoint x: 491, startPoint y: 197, endPoint x: 788, endPoint y: 233, distance: 299.2
click at [788, 233] on div "skincare infused makeup Add to Watchlist Export Data Skincare-infused makeup re…" at bounding box center [891, 399] width 811 height 417
copy div "skincare infused makeup Add to Watchlist Export Data"
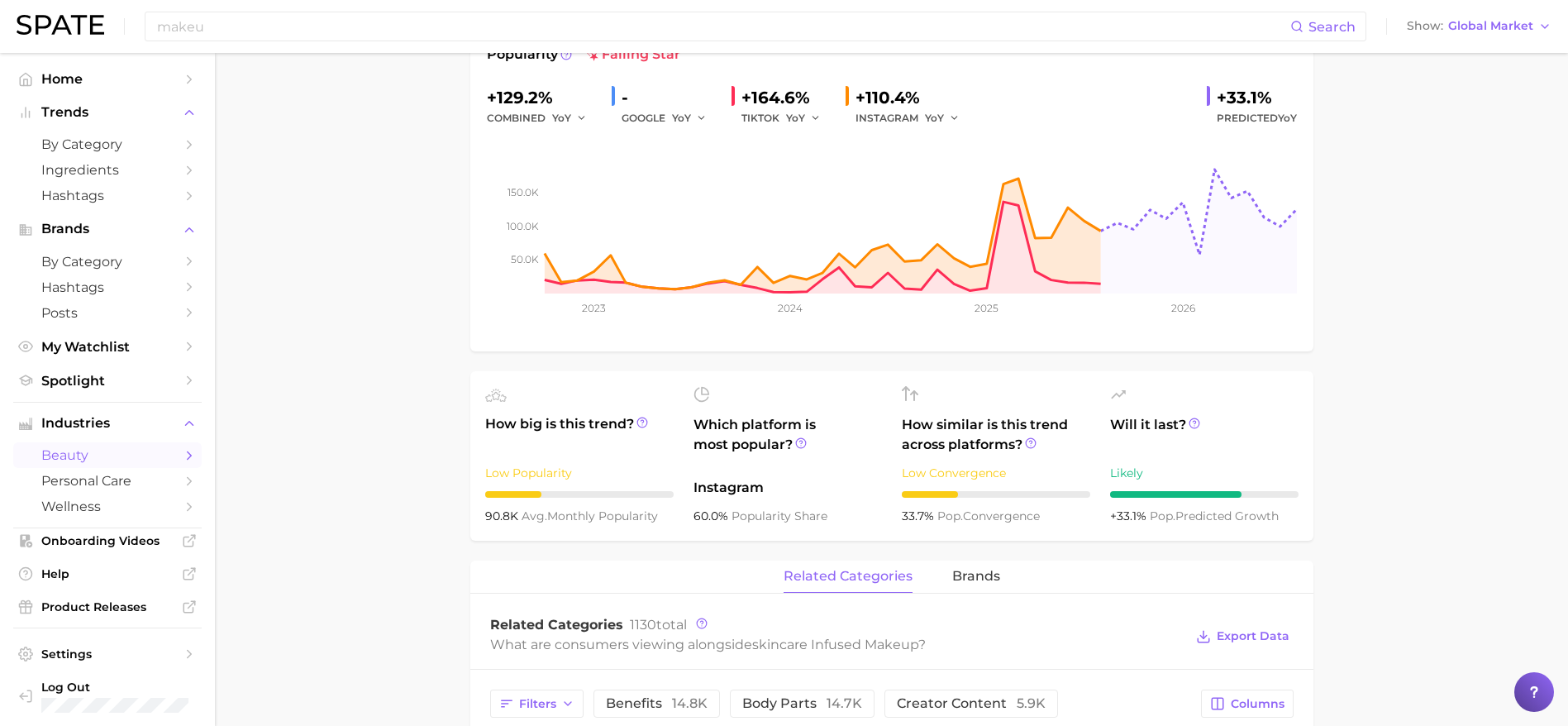
scroll to position [283, 0]
